Goal: Transaction & Acquisition: Book appointment/travel/reservation

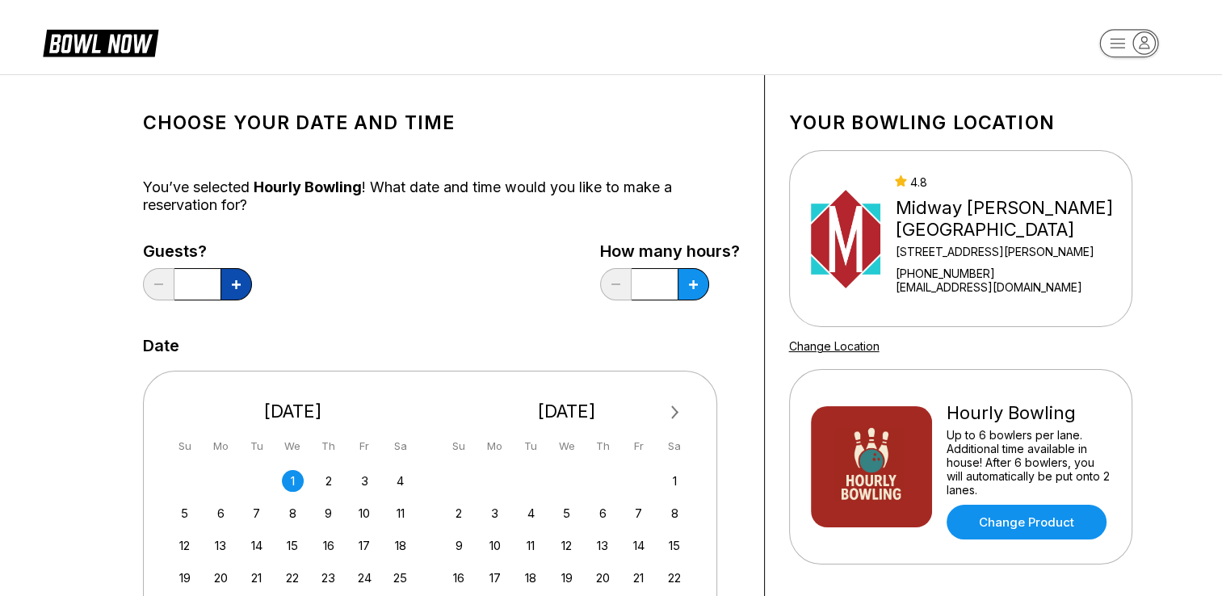
click at [233, 283] on icon at bounding box center [236, 284] width 9 height 9
type input "*"
click at [692, 280] on icon at bounding box center [693, 284] width 9 height 9
type input "*"
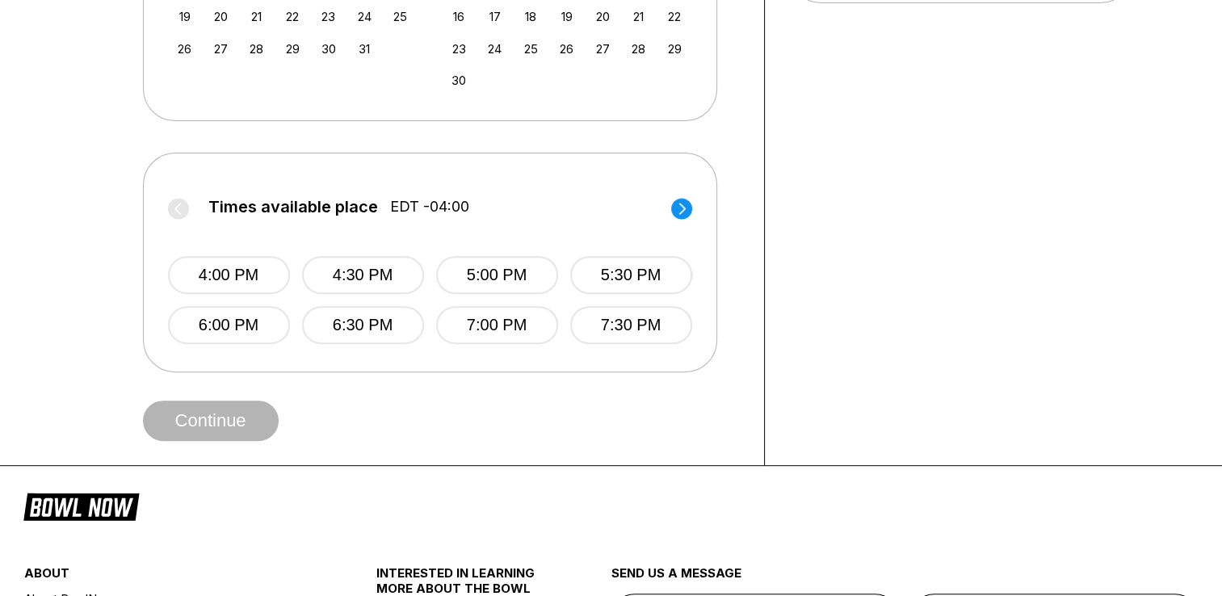
scroll to position [565, 0]
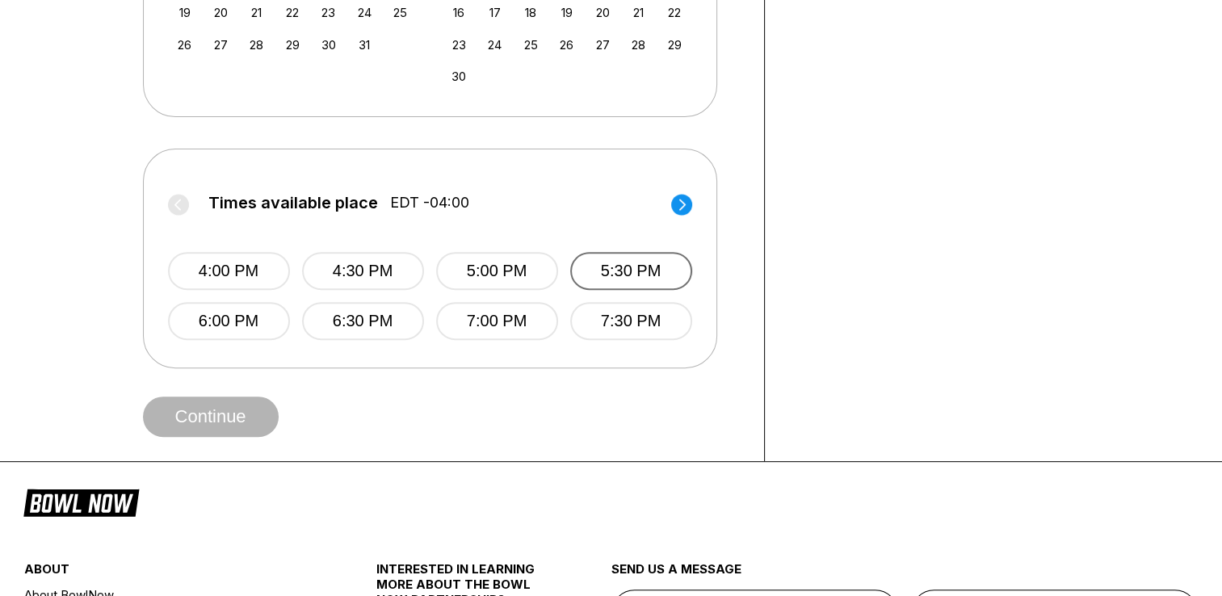
click at [636, 273] on button "5:30 PM" at bounding box center [631, 271] width 122 height 38
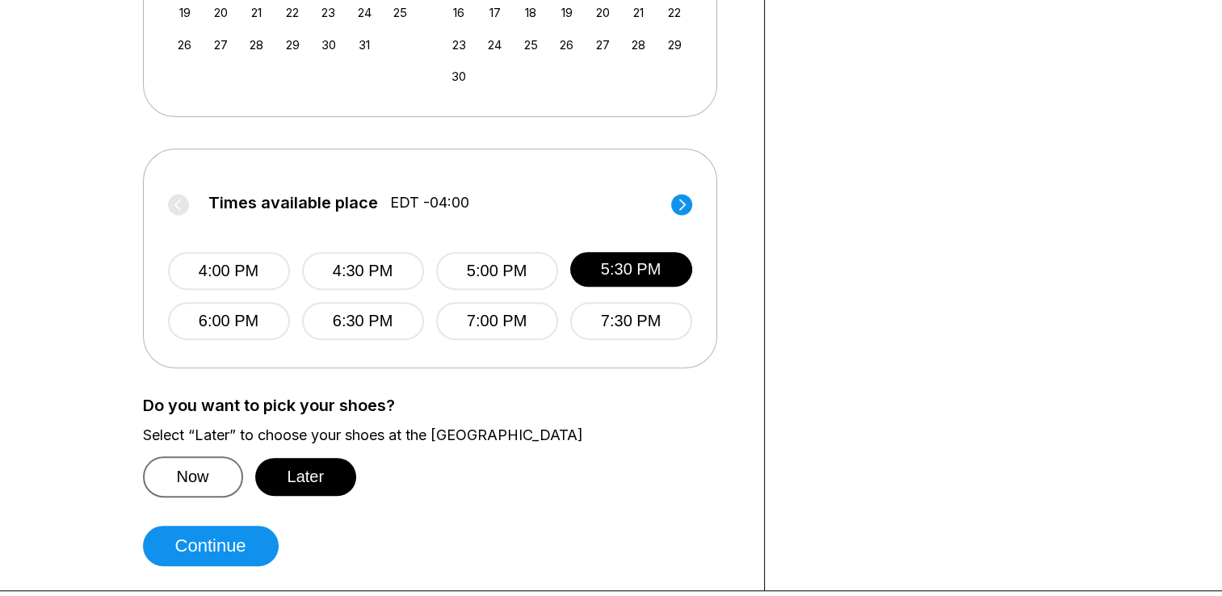
click at [176, 476] on button "Now" at bounding box center [193, 476] width 100 height 41
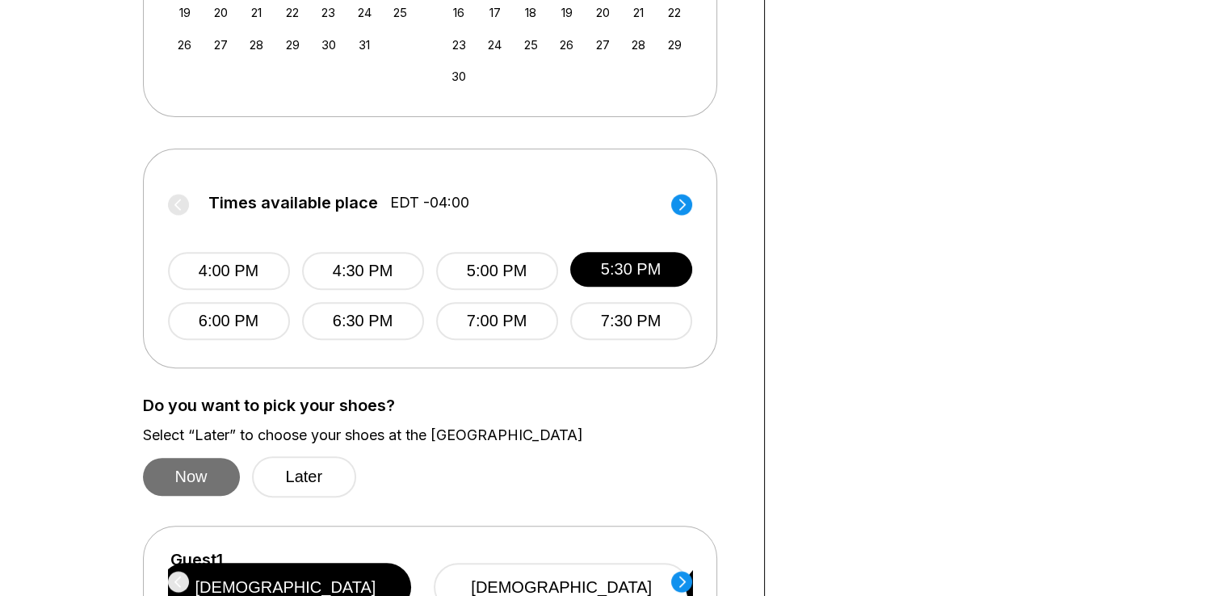
click at [176, 476] on button "Now" at bounding box center [191, 477] width 97 height 38
click at [320, 473] on button "Later" at bounding box center [304, 476] width 105 height 41
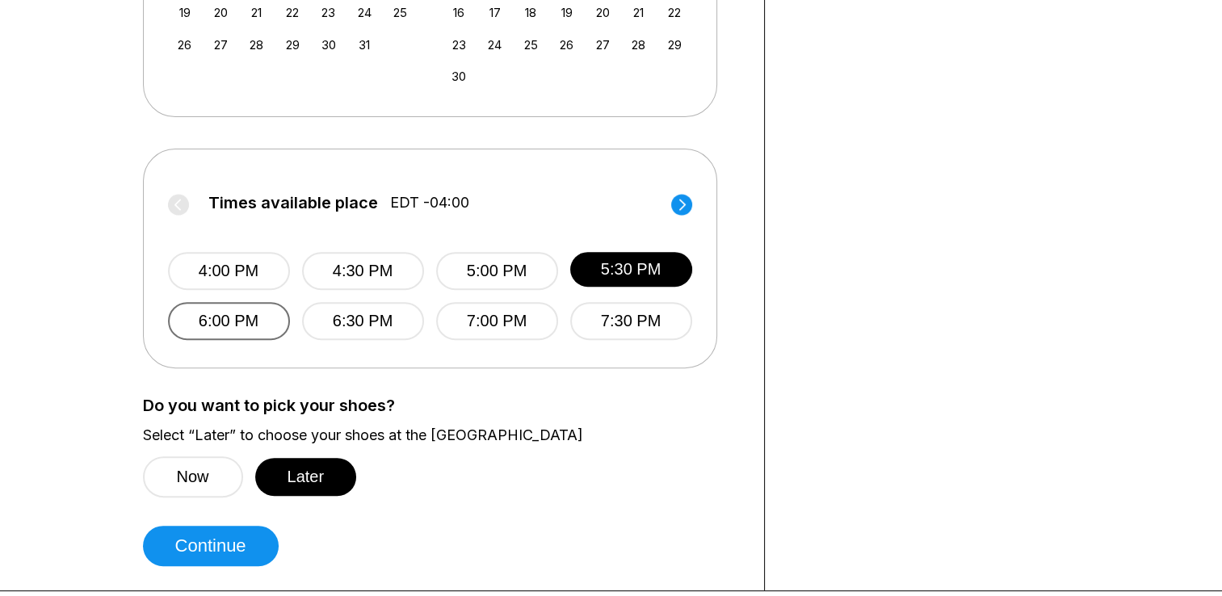
click at [242, 325] on button "6:00 PM" at bounding box center [229, 321] width 122 height 38
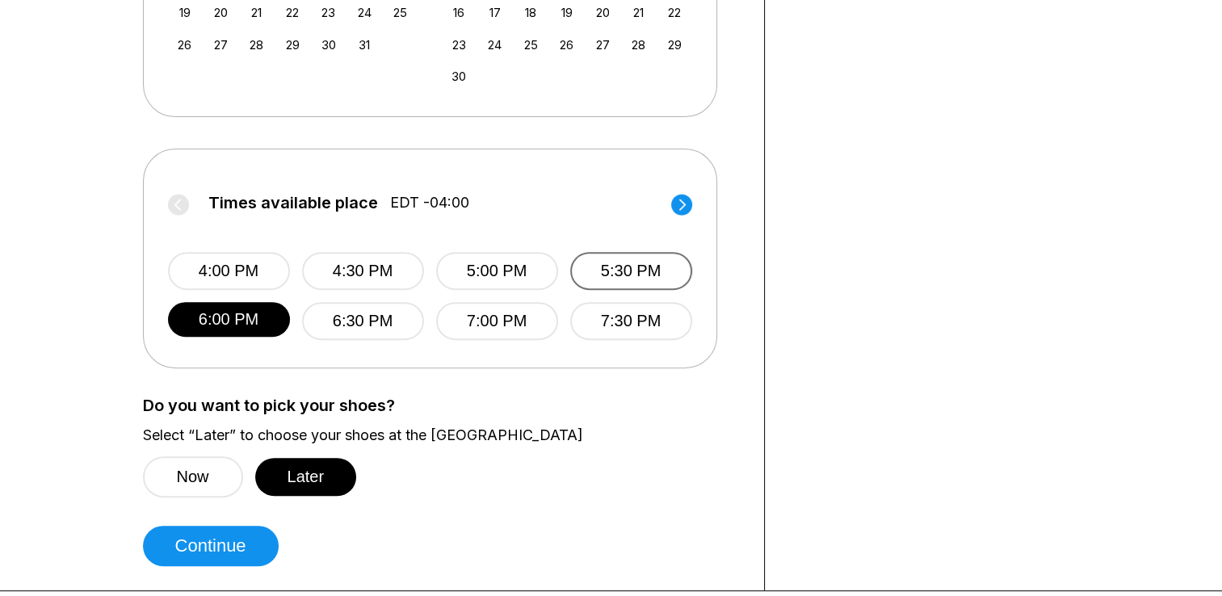
click at [628, 271] on button "5:30 PM" at bounding box center [631, 271] width 122 height 38
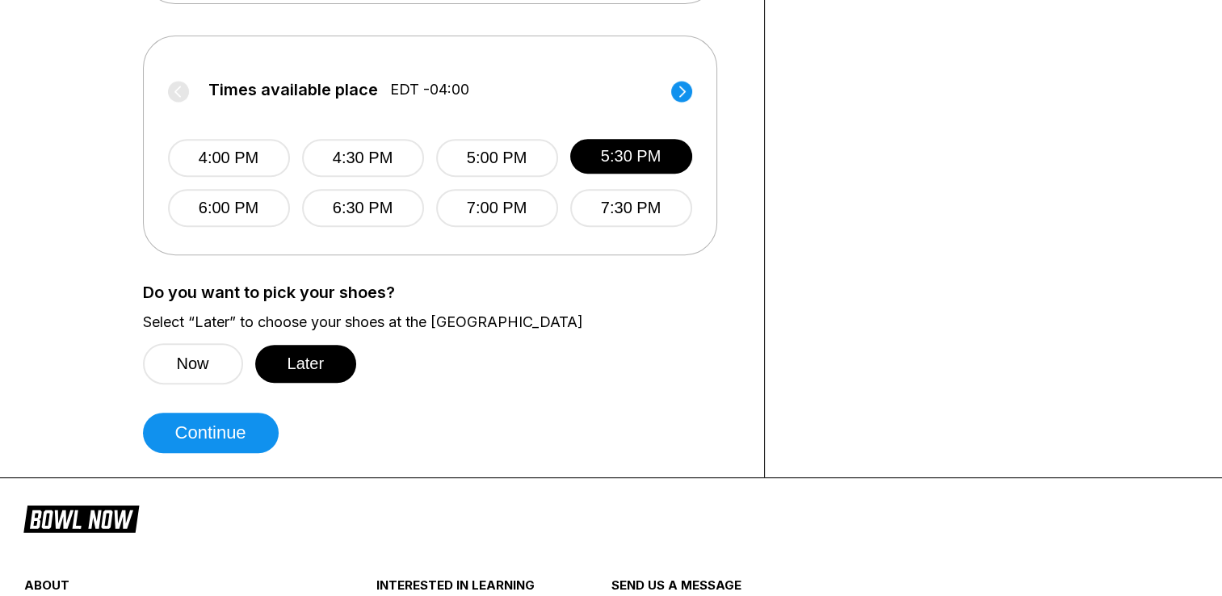
scroll to position [727, 0]
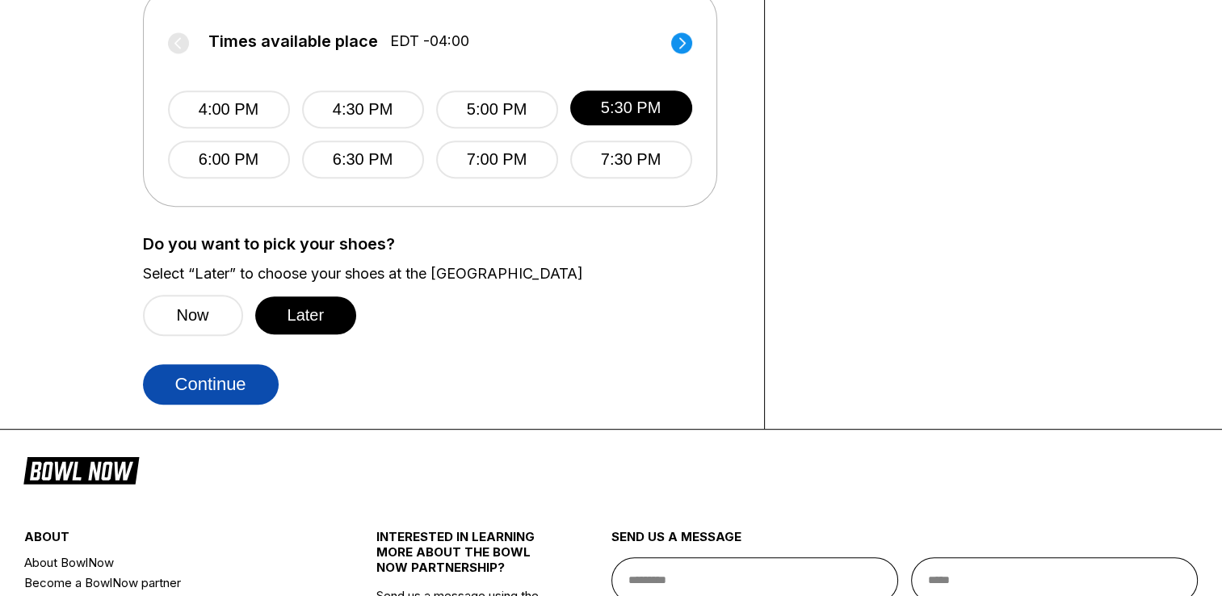
click at [202, 388] on button "Continue" at bounding box center [211, 384] width 136 height 40
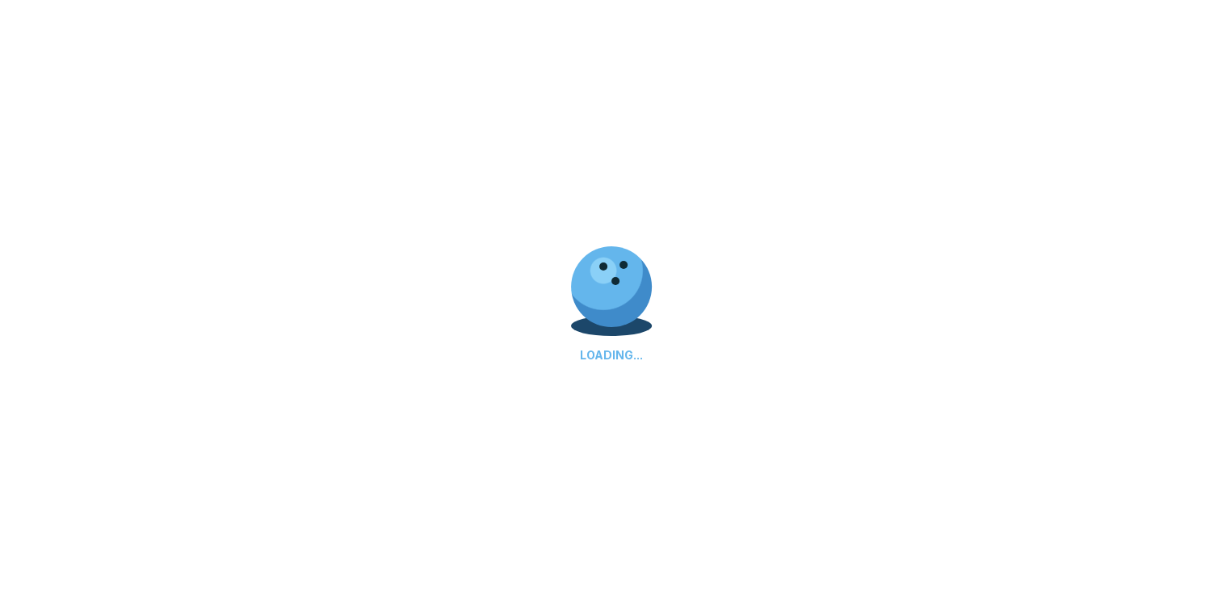
select select "**"
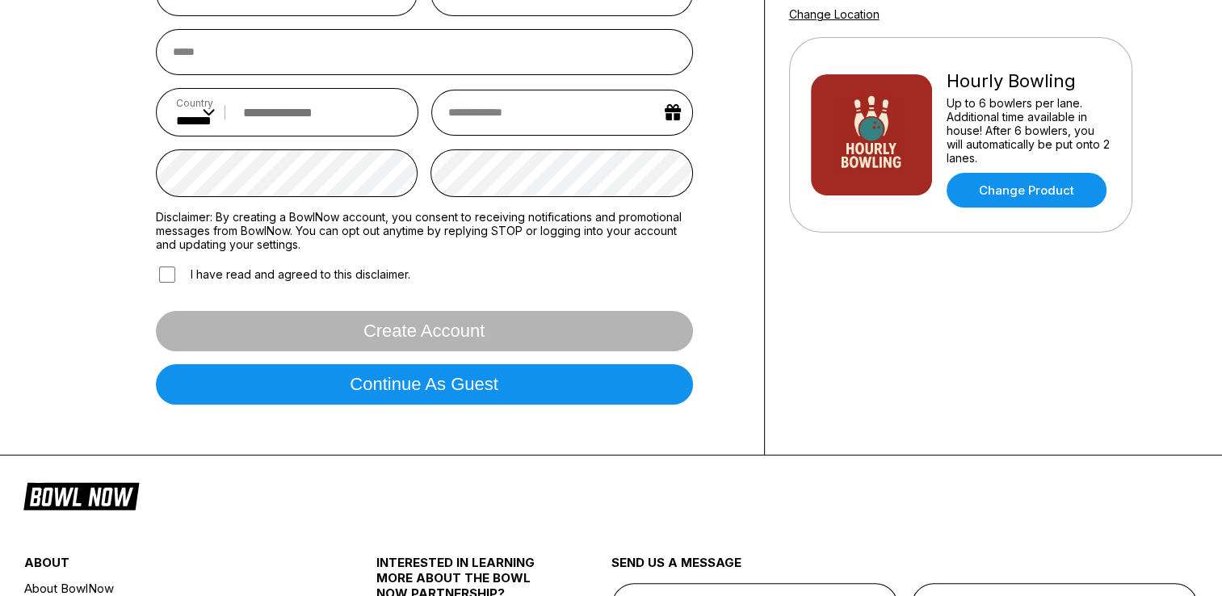
scroll to position [323, 0]
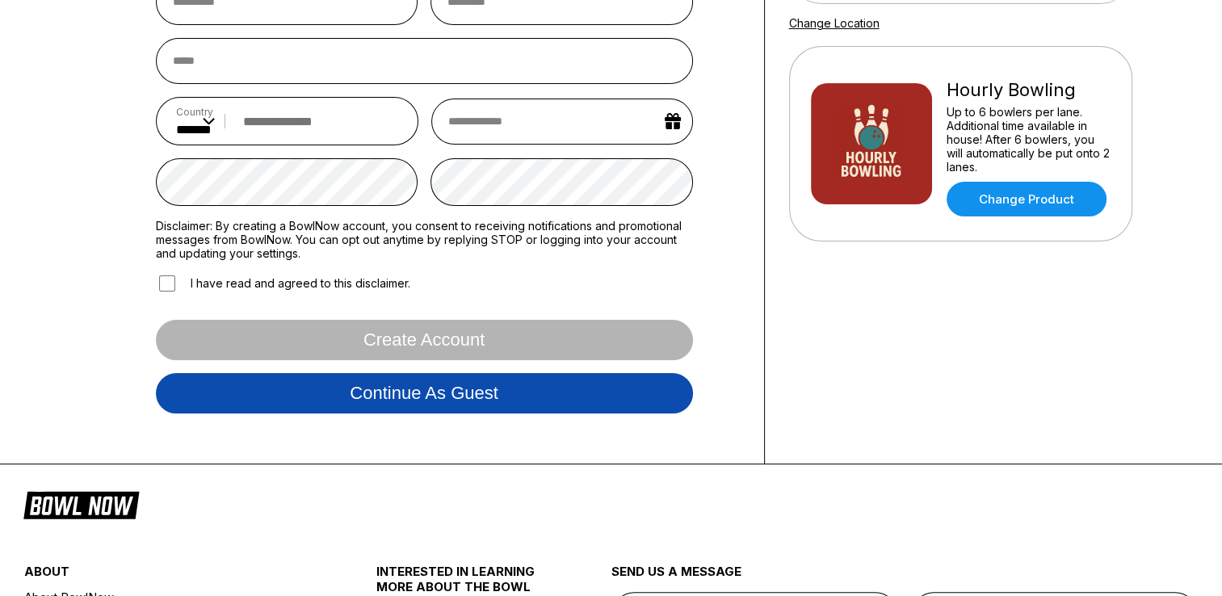
click at [470, 399] on button "Continue as guest" at bounding box center [424, 393] width 537 height 40
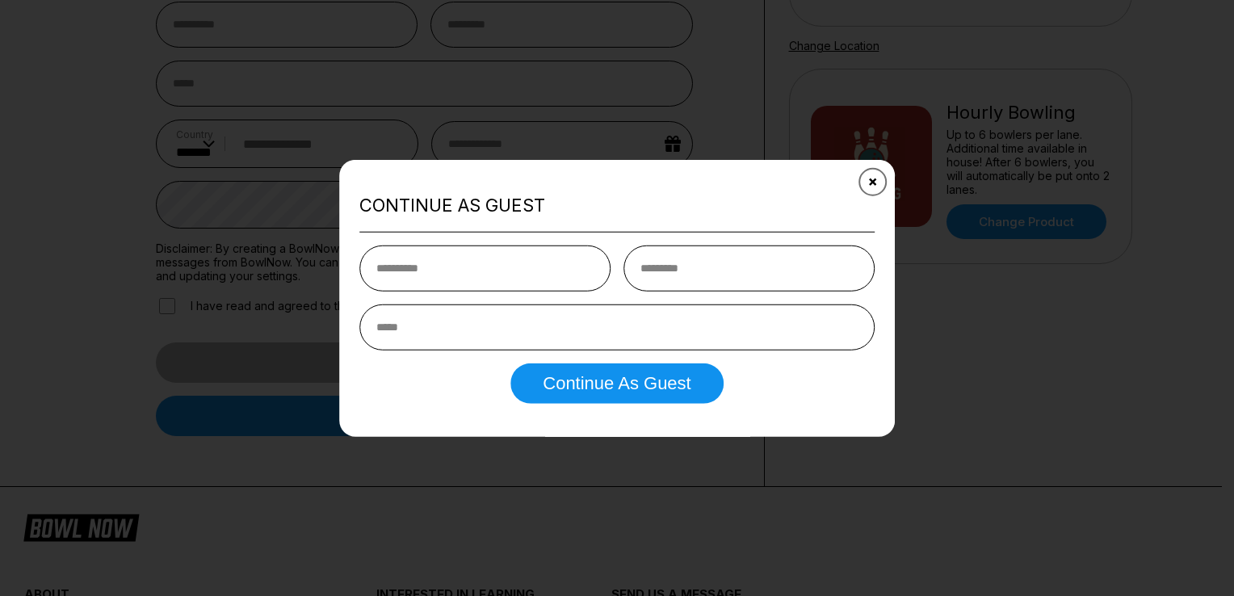
click at [873, 179] on icon "Close" at bounding box center [873, 181] width 13 height 13
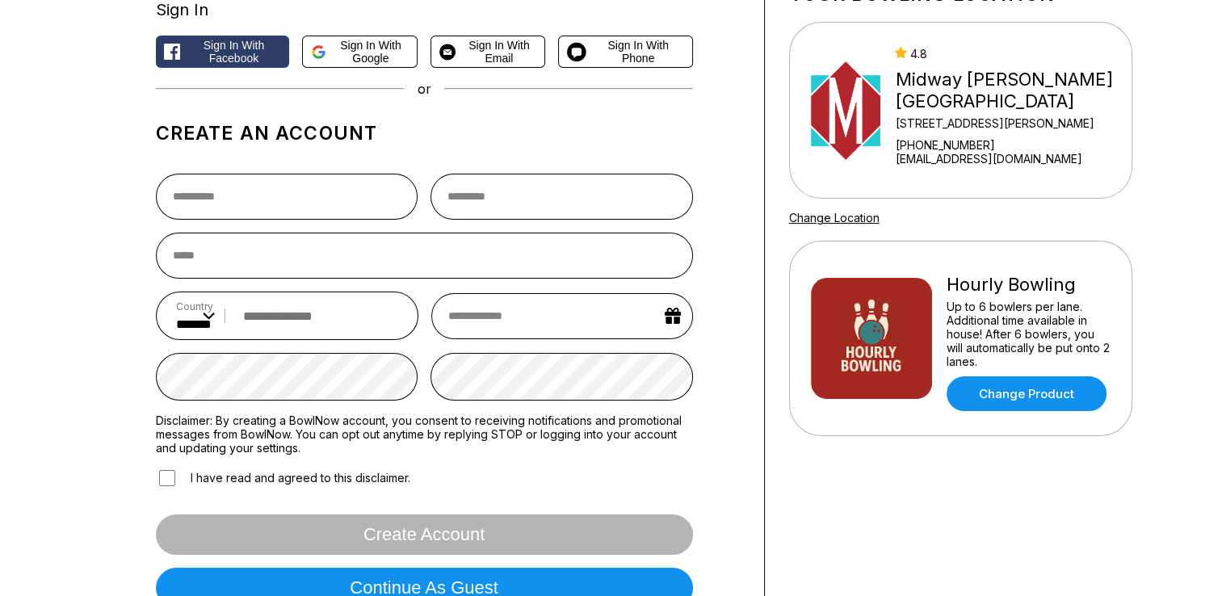
scroll to position [0, 0]
